Goal: Task Accomplishment & Management: Use online tool/utility

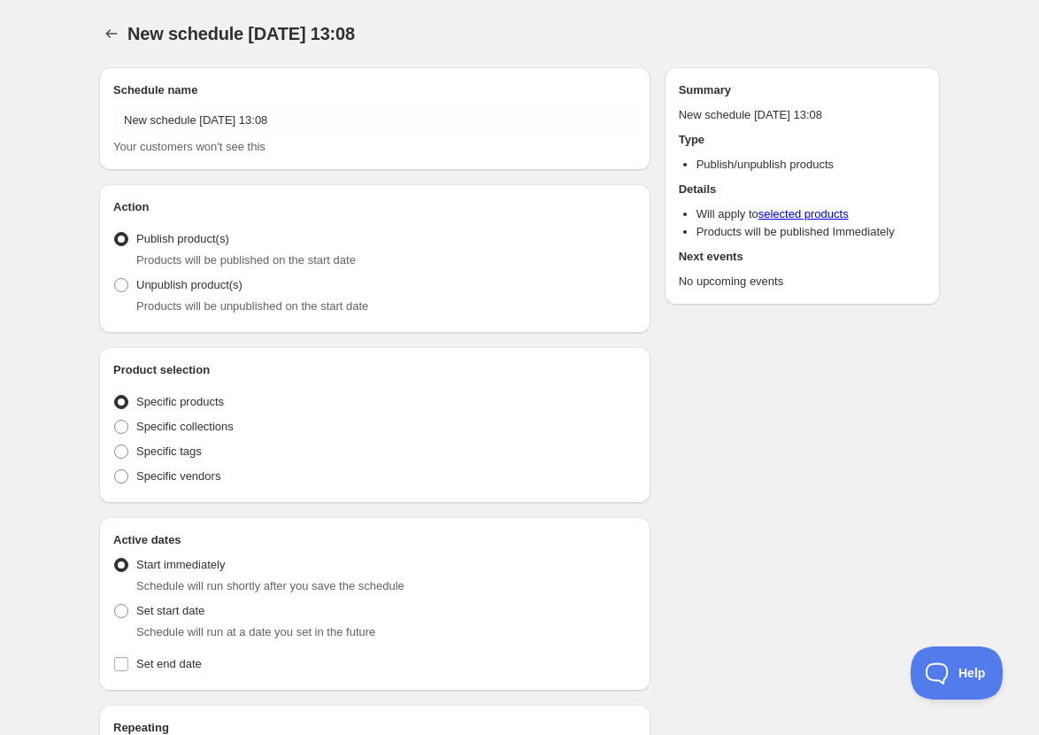
radio input "true"
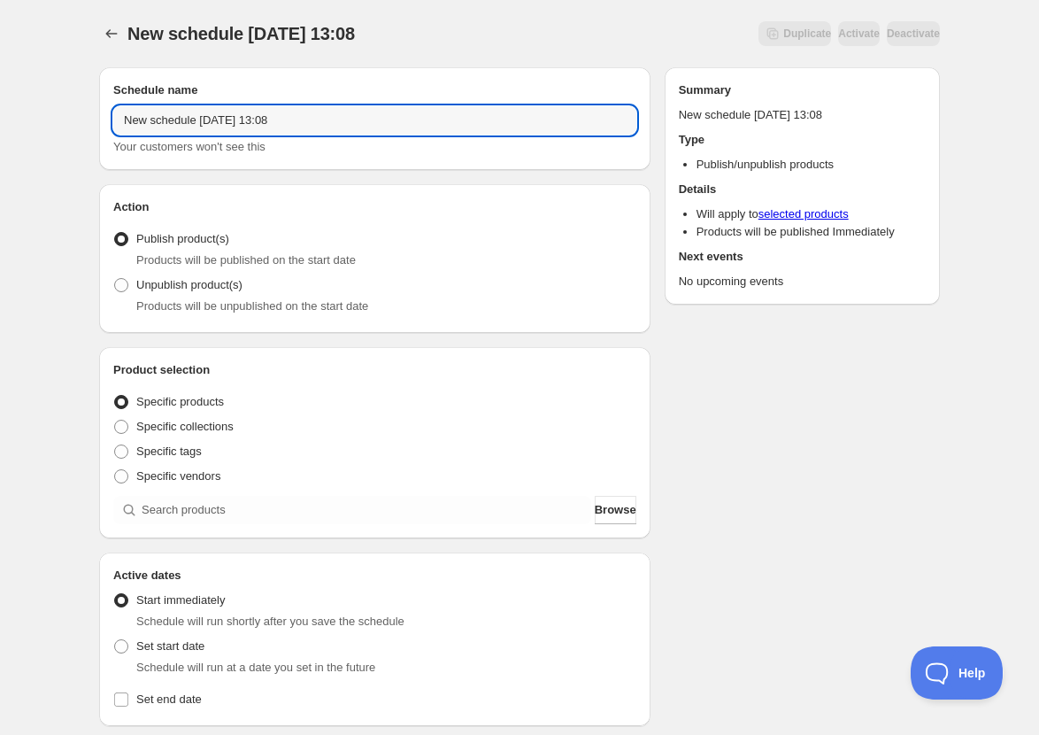
drag, startPoint x: 374, startPoint y: 124, endPoint x: -198, endPoint y: 142, distance: 573.0
click at [0, 142] on html "New schedule [DATE] 13:08. This page is ready New schedule [DATE] 13:08 Duplica…" at bounding box center [519, 367] width 1039 height 735
click at [209, 126] on input "座席図団" at bounding box center [374, 120] width 523 height 28
type input "座"
type input "10/16和談"
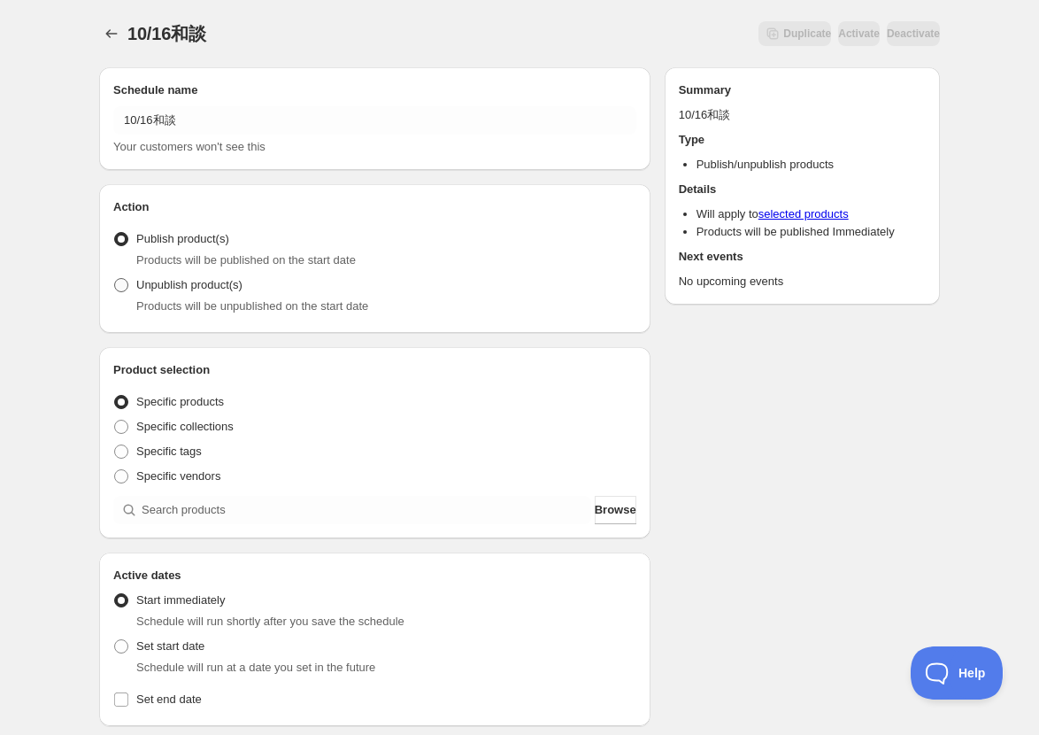
click at [239, 289] on span "Unpublish product(s)" at bounding box center [189, 284] width 106 height 13
click at [115, 279] on input "Unpublish product(s)" at bounding box center [114, 278] width 1 height 1
radio input "true"
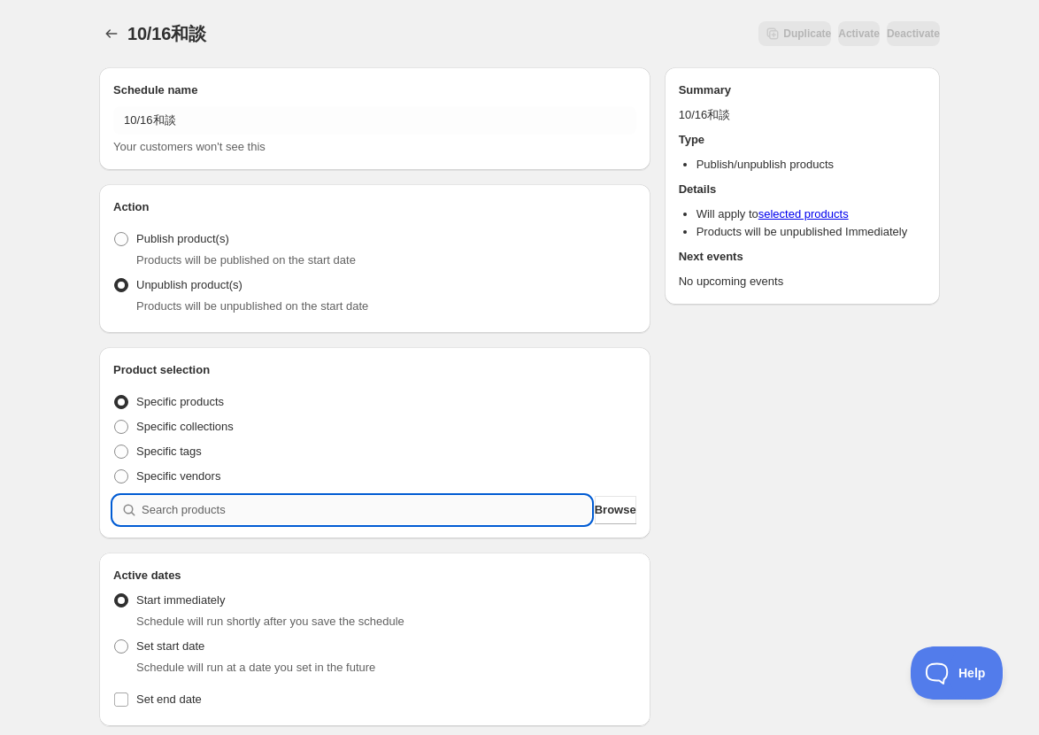
click at [280, 520] on input "search" at bounding box center [367, 510] width 450 height 28
type input "い"
type input "いｓ"
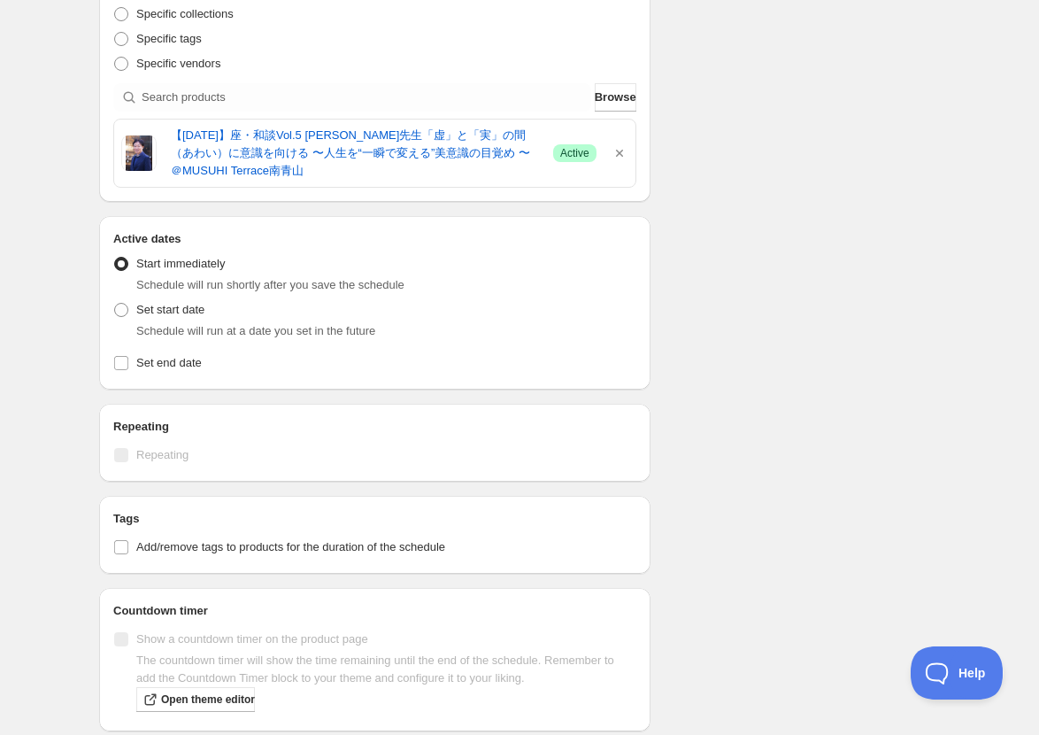
scroll to position [422, 0]
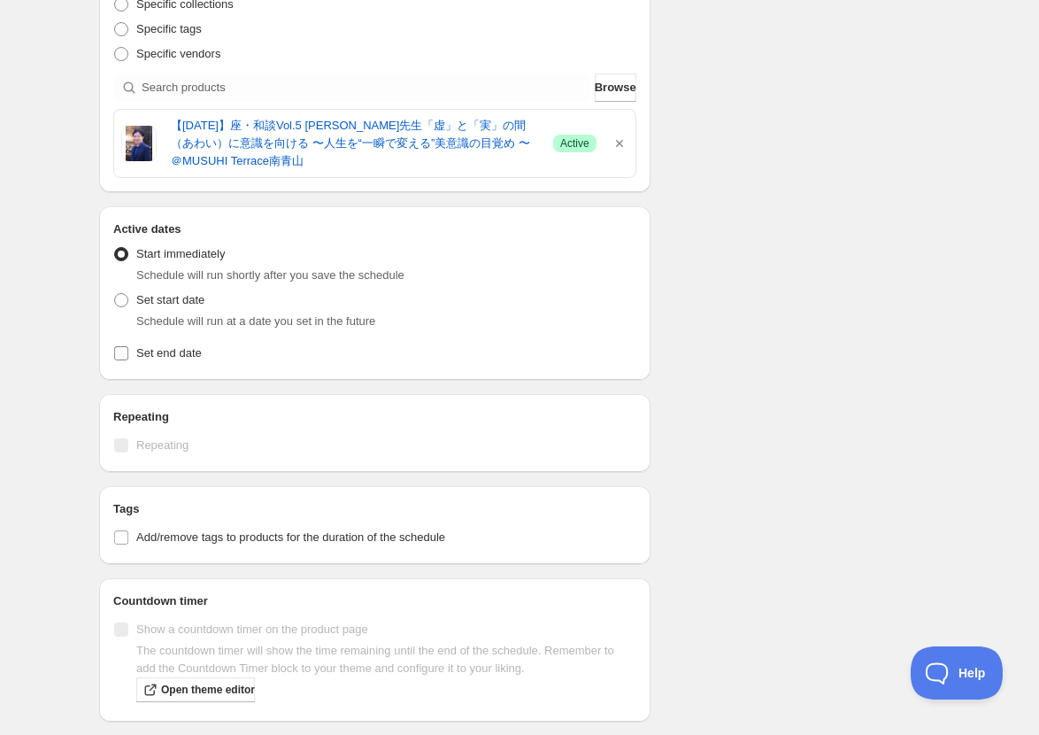
click at [178, 354] on span "Set end date" at bounding box center [169, 352] width 66 height 13
click at [128, 354] on input "Set end date" at bounding box center [121, 353] width 14 height 14
checkbox input "true"
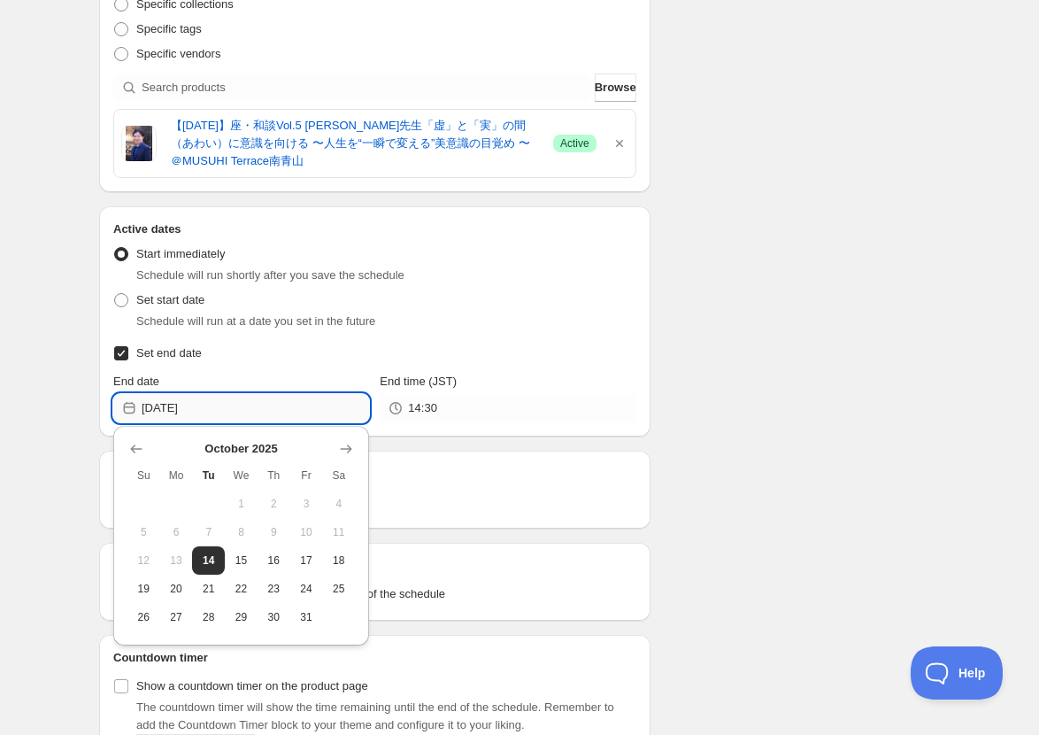
click at [266, 405] on input "[DATE]" at bounding box center [255, 408] width 227 height 28
click at [248, 559] on span "15" at bounding box center [241, 560] width 19 height 14
click at [218, 408] on input "[DATE]" at bounding box center [255, 408] width 227 height 28
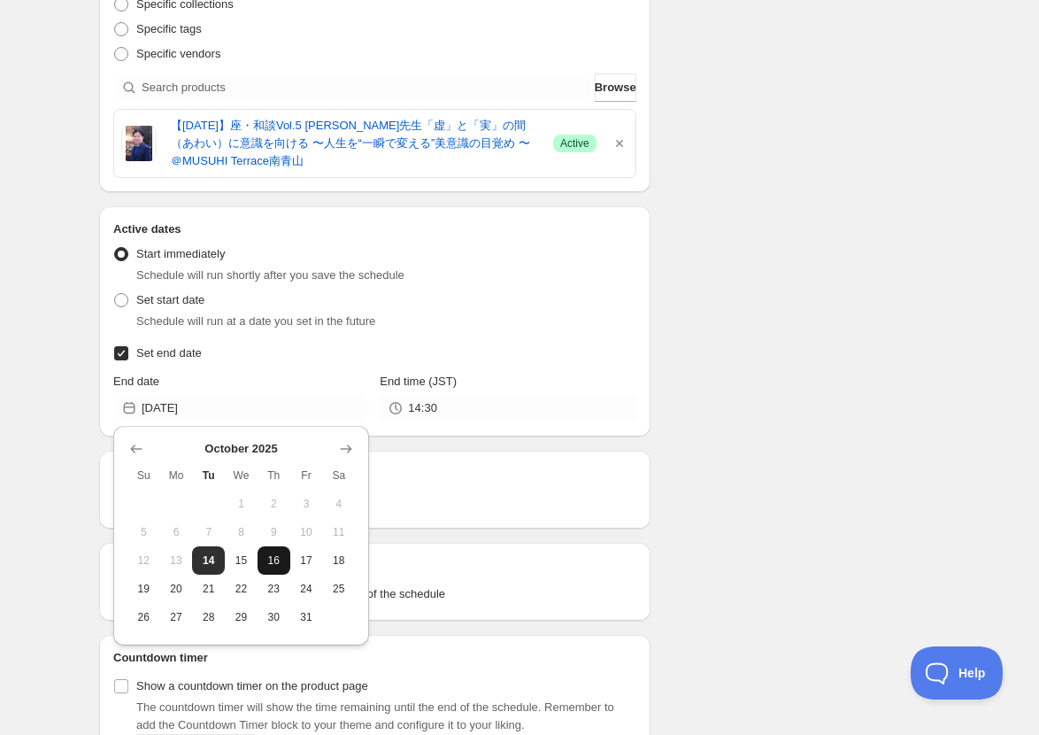
click at [277, 568] on button "16" at bounding box center [274, 560] width 33 height 28
type input "[DATE]"
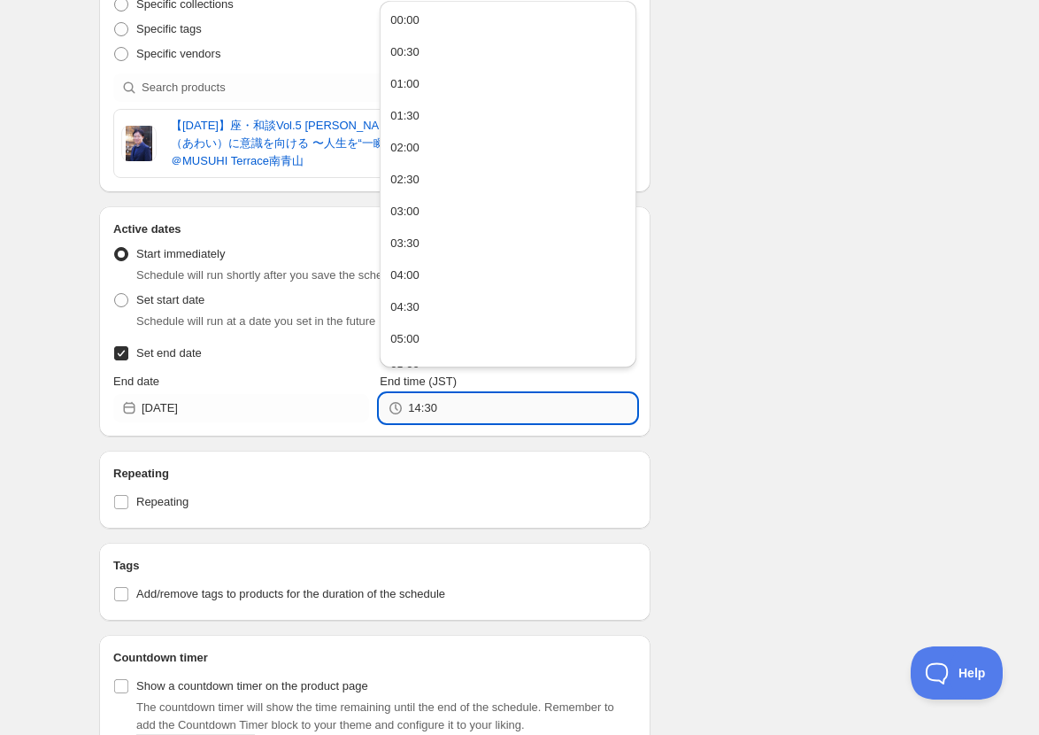
click at [418, 412] on input "14:30" at bounding box center [521, 408] width 227 height 28
click at [465, 22] on button "00:00" at bounding box center [507, 20] width 245 height 28
type input "00:00"
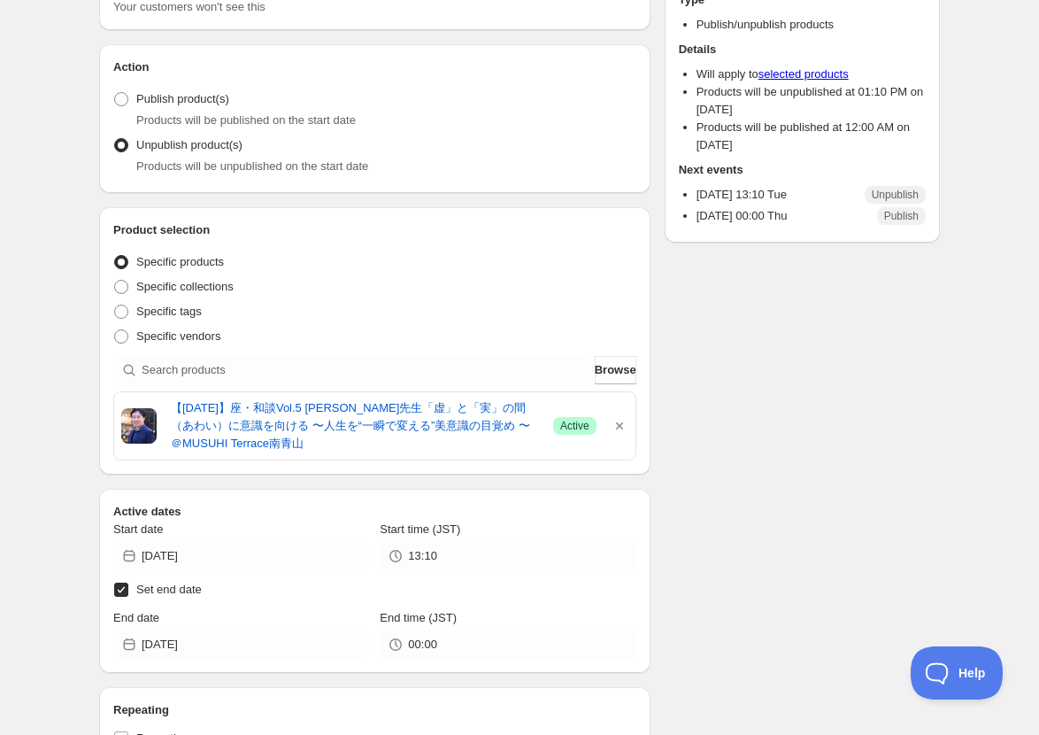
scroll to position [125, 0]
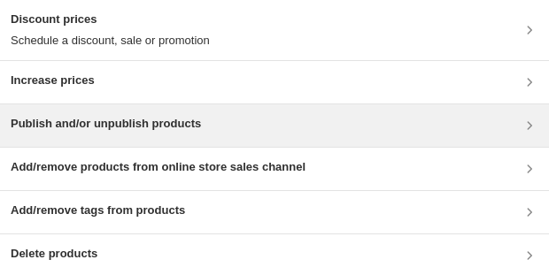
click at [243, 121] on div "Publish and/or unpublish products" at bounding box center [275, 125] width 528 height 21
